Goal: Task Accomplishment & Management: Use online tool/utility

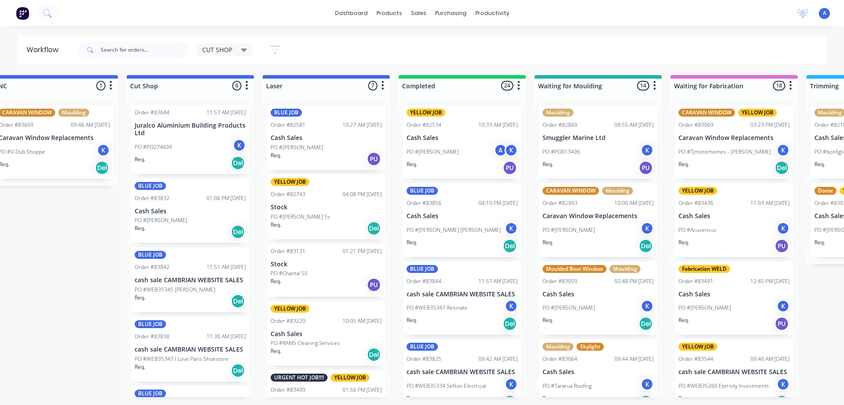
scroll to position [0, 166]
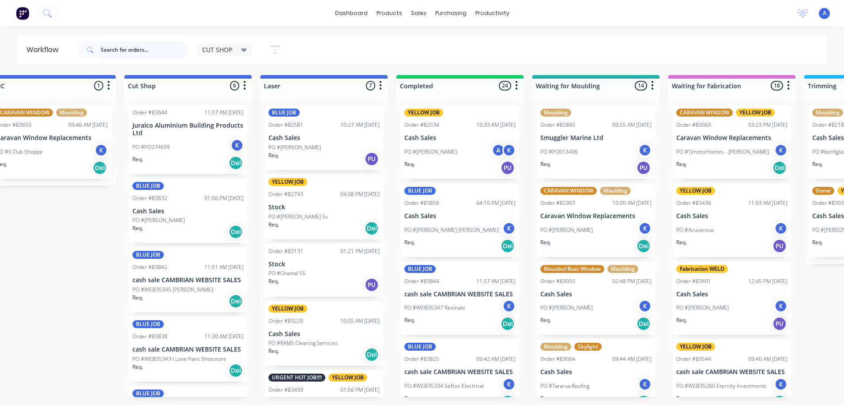
click at [141, 50] on input "text" at bounding box center [144, 50] width 87 height 18
type input "83760"
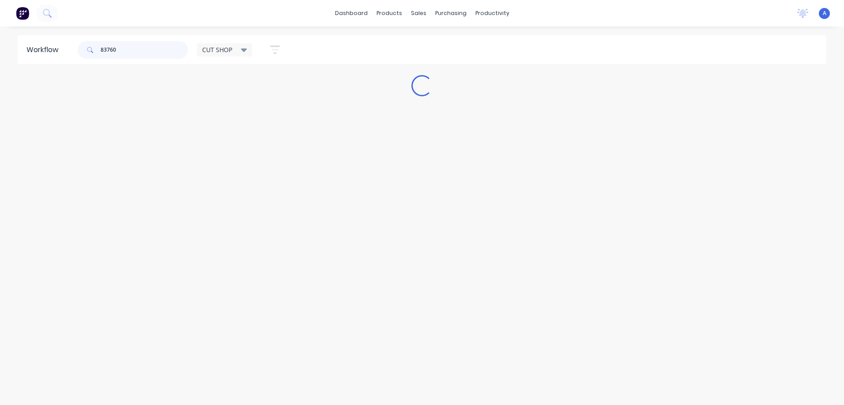
scroll to position [0, 0]
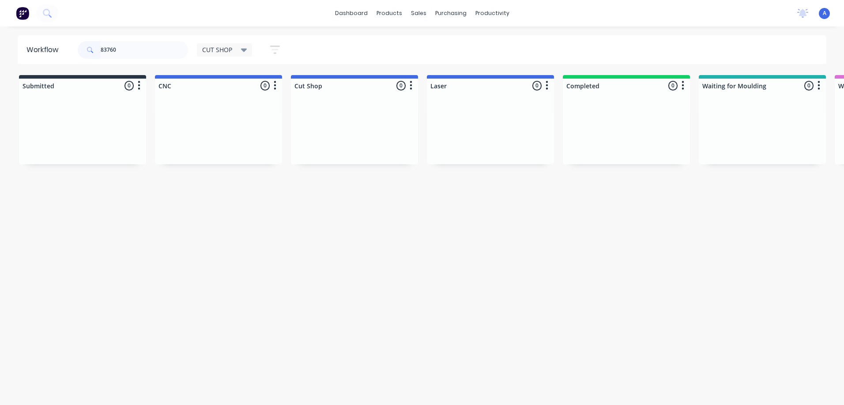
drag, startPoint x: 141, startPoint y: 50, endPoint x: 652, endPoint y: 92, distance: 512.4
click at [542, 275] on div "Workflow 83760 CUT SHOP Save new view None edit FABRICATION (Default) edit CUT …" at bounding box center [422, 211] width 844 height 352
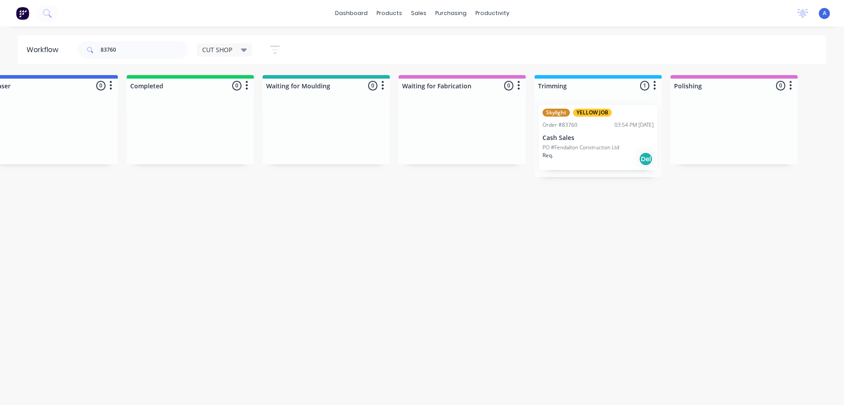
scroll to position [0, 435]
click at [601, 154] on div "Req. Del" at bounding box center [598, 158] width 111 height 15
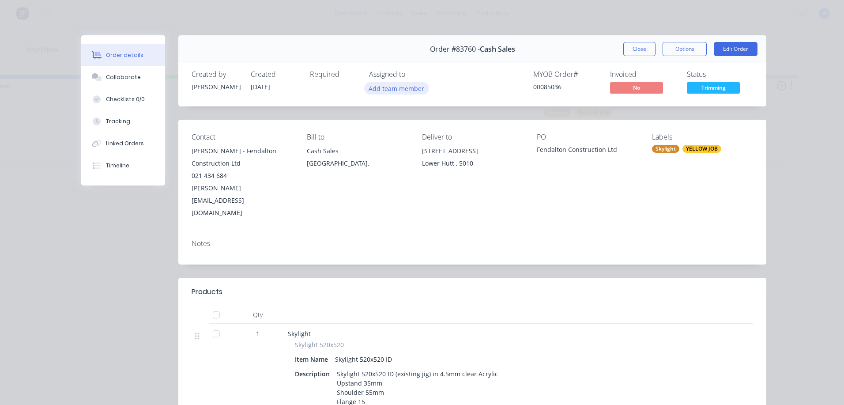
click at [404, 90] on button "Add team member" at bounding box center [396, 88] width 65 height 12
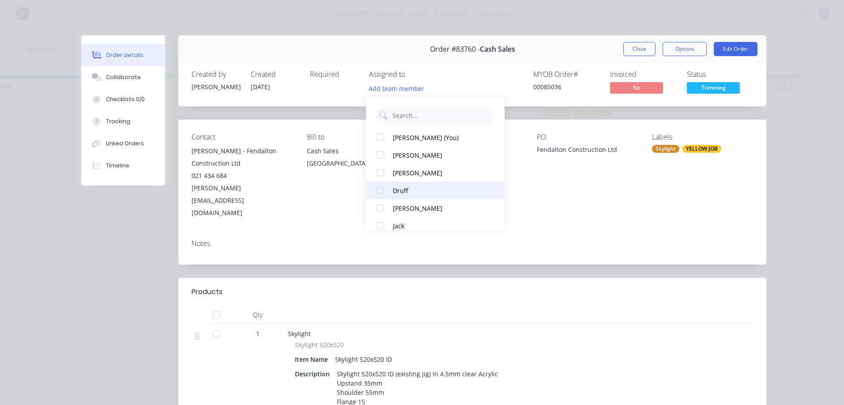
click at [414, 194] on div "Druff" at bounding box center [439, 190] width 93 height 9
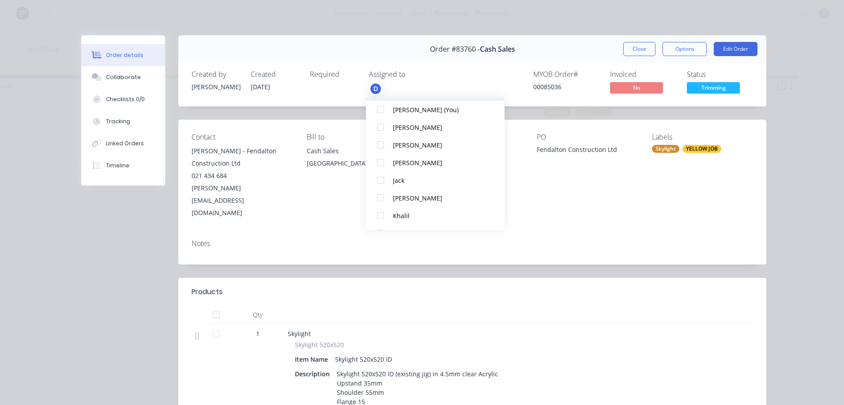
scroll to position [46, 0]
click at [414, 221] on button "Khalil" at bounding box center [435, 215] width 139 height 18
click at [634, 53] on button "Close" at bounding box center [639, 49] width 32 height 14
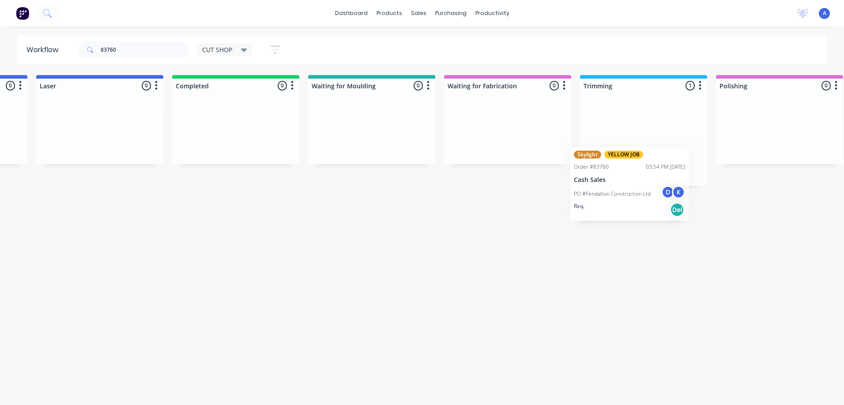
scroll to position [0, 392]
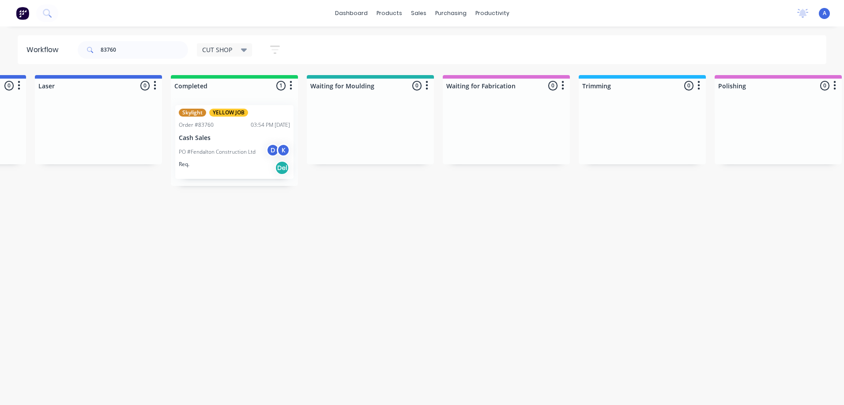
click at [224, 53] on span "CUT SHOP" at bounding box center [217, 49] width 30 height 9
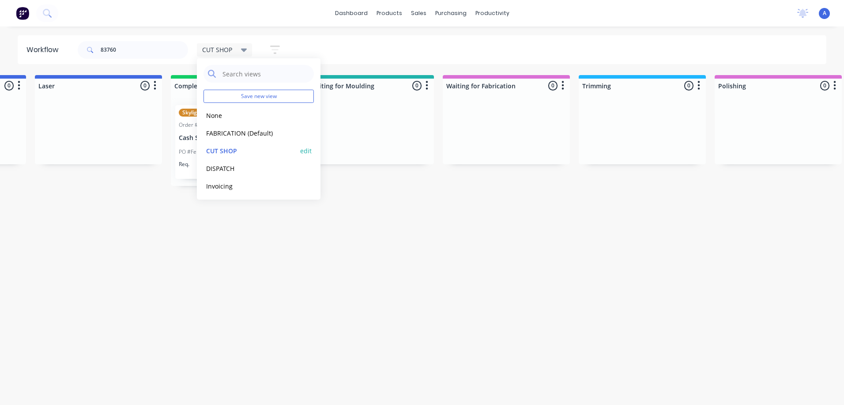
click at [230, 148] on button "CUT SHOP" at bounding box center [250, 151] width 94 height 10
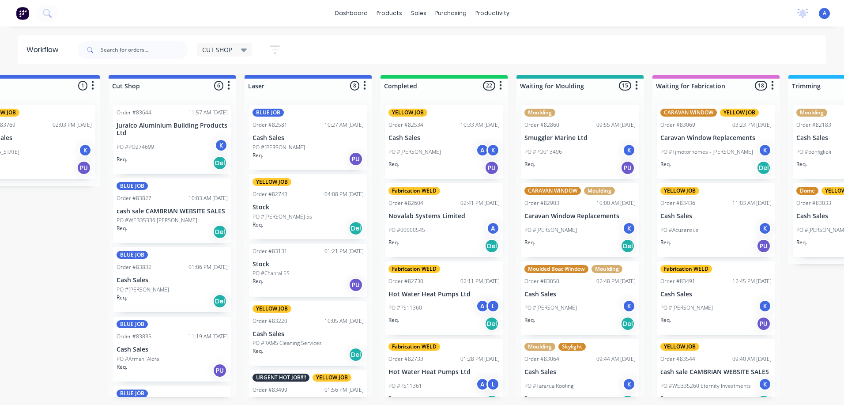
scroll to position [0, 191]
